Goal: Contribute content: Contribute content

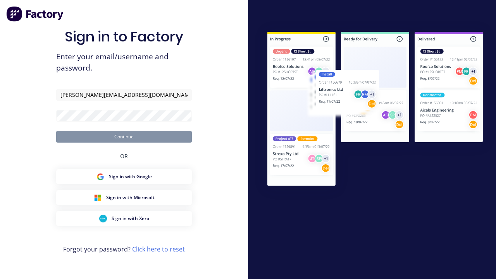
type input "[PERSON_NAME][EMAIL_ADDRESS][DOMAIN_NAME]"
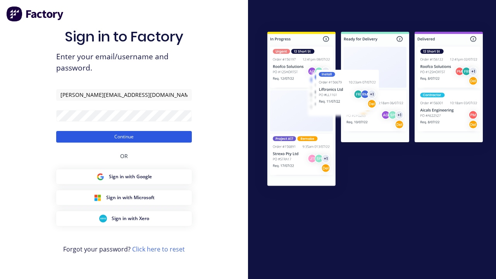
click at [124, 137] on button "Continue" at bounding box center [124, 137] width 136 height 12
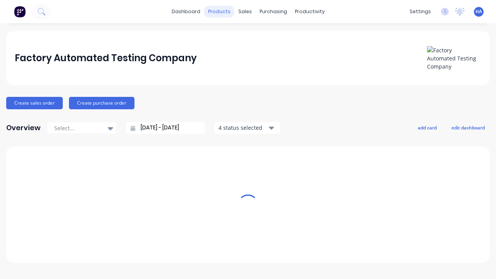
click at [222, 12] on div "products" at bounding box center [219, 12] width 30 height 12
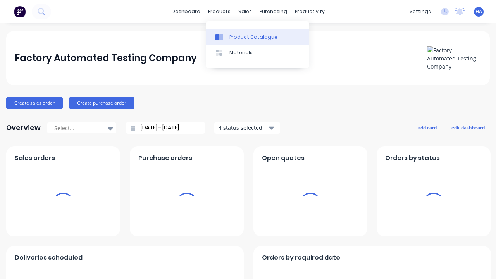
click at [258, 37] on div "Product Catalogue" at bounding box center [254, 37] width 48 height 7
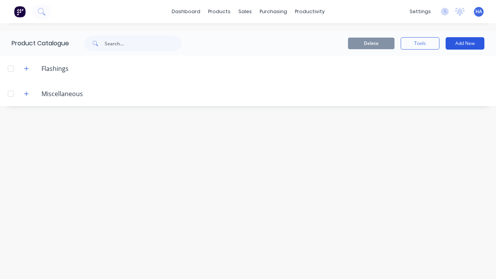
click at [465, 43] on button "Add New" at bounding box center [465, 43] width 39 height 12
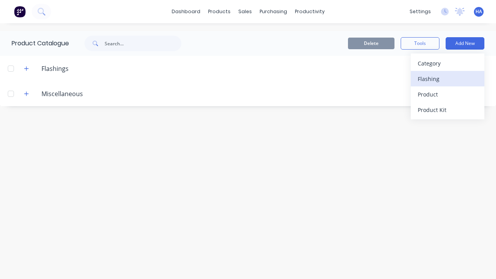
click at [448, 79] on div "Flashing" at bounding box center [448, 78] width 60 height 11
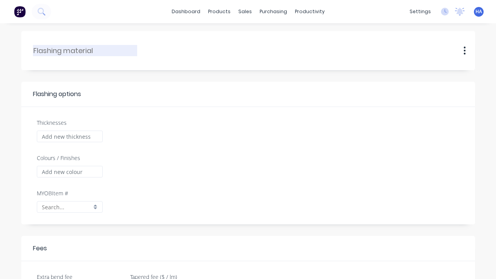
click at [85, 50] on input "text" at bounding box center [85, 50] width 104 height 10
type input "HD Automated Flashing"
click at [69, 137] on input "Thicknesses" at bounding box center [70, 137] width 66 height 12
type input "1000"
type input "0.00"
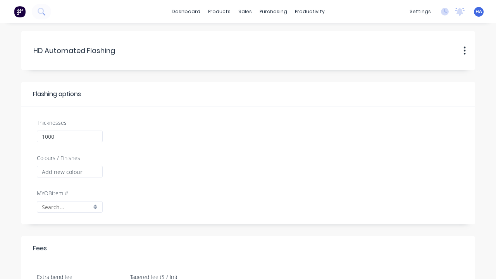
checkbox input "true"
click at [69, 172] on input "Colours / Finishes" at bounding box center [70, 172] width 66 height 12
type input "Red Matte"
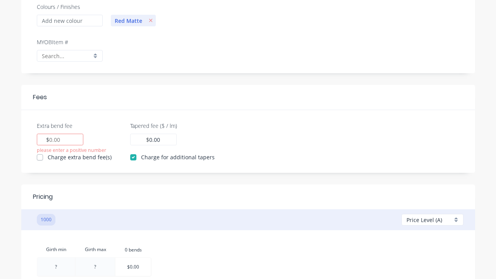
click at [55, 140] on input "Extra bend fee" at bounding box center [55, 140] width 12 height 8
type input "100"
click at [152, 140] on input "0.00" at bounding box center [155, 140] width 12 height 8
type input "100"
click at [56, 267] on div at bounding box center [56, 267] width 38 height 18
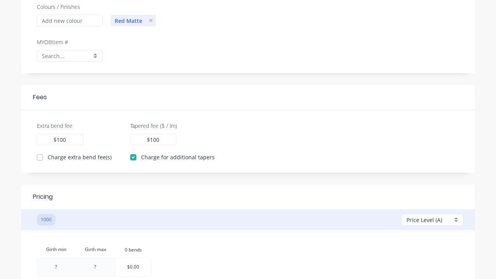
click at [56, 267] on div at bounding box center [56, 267] width 38 height 18
type input "10"
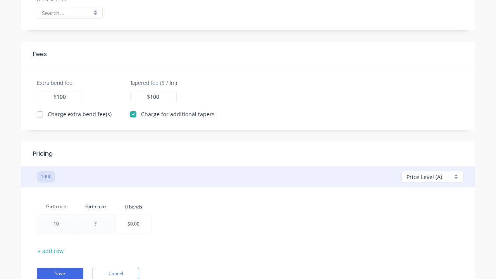
click at [248, 210] on div "Girth min Girth max 0.bends 0 bends 10 10 ? $0.00" at bounding box center [248, 217] width 423 height 37
click at [95, 224] on div at bounding box center [95, 224] width 39 height 18
type input "100"
click at [248, 210] on div "Girth min Girth max 0.bends 0 bends 10 100 100 $0.00" at bounding box center [248, 217] width 423 height 37
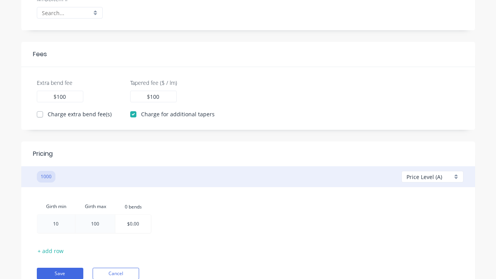
click at [134, 224] on div at bounding box center [133, 224] width 35 height 18
type input "100"
click at [248, 210] on div "Girth min Girth max 0.bends 0 bends 10 100 100 100" at bounding box center [248, 217] width 423 height 37
click at [60, 273] on button "Save" at bounding box center [60, 274] width 47 height 12
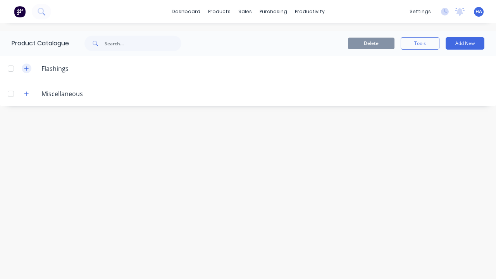
click at [26, 68] on icon "button" at bounding box center [26, 68] width 4 height 4
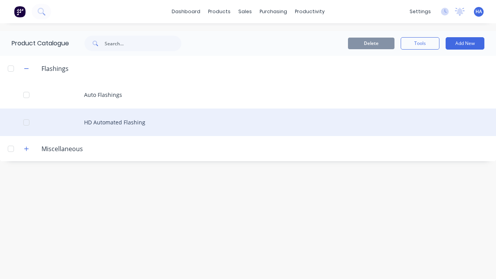
click at [26, 122] on div at bounding box center [27, 123] width 16 height 16
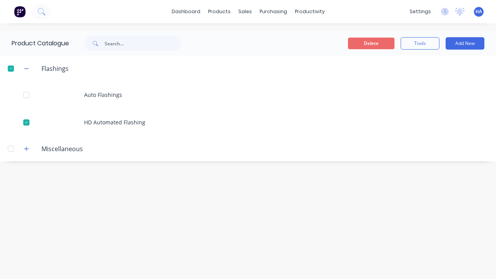
click at [372, 43] on button "Delete" at bounding box center [371, 44] width 47 height 12
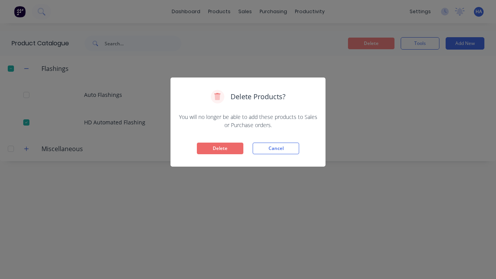
click at [220, 149] on button "Delete" at bounding box center [220, 149] width 47 height 12
